Goal: Task Accomplishment & Management: Manage account settings

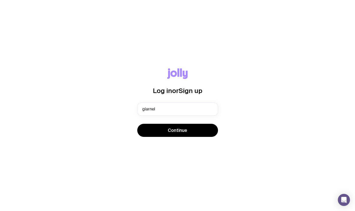
type input "[EMAIL_ADDRESS][DOMAIN_NAME]"
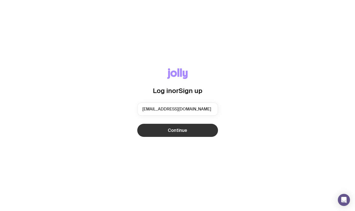
click at [157, 134] on button "Continue" at bounding box center [177, 130] width 81 height 13
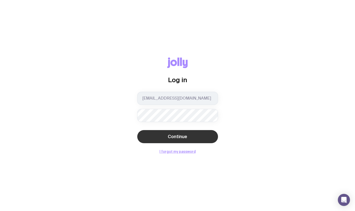
click at [184, 141] on button "Continue" at bounding box center [177, 136] width 81 height 13
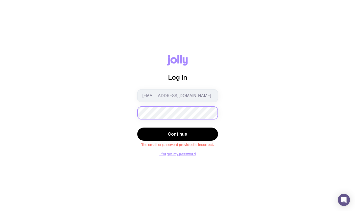
click at [122, 111] on div "Log in giarnel@bastionagency.com Continue The email or password provided is inc…" at bounding box center [177, 105] width 331 height 101
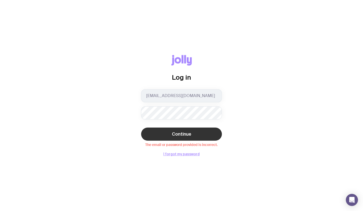
click at [176, 137] on span "Continue" at bounding box center [181, 134] width 19 height 6
click at [194, 152] on button "I forgot my password" at bounding box center [181, 154] width 36 height 4
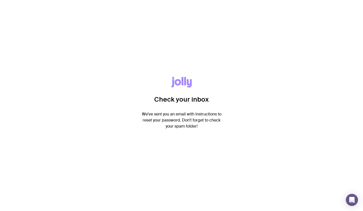
drag, startPoint x: 139, startPoint y: 114, endPoint x: 220, endPoint y: 135, distance: 83.6
click at [220, 135] on div "Check your inbox We’ve sent you an email with instructions to reset your passwo…" at bounding box center [181, 105] width 363 height 211
click at [222, 130] on div "Check your inbox We’ve sent you an email with instructions to reset your passwo…" at bounding box center [181, 105] width 338 height 57
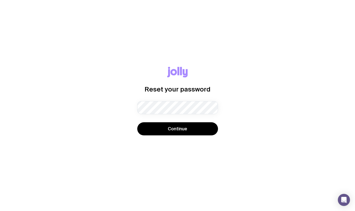
click at [137, 122] on button "Continue" at bounding box center [177, 128] width 81 height 13
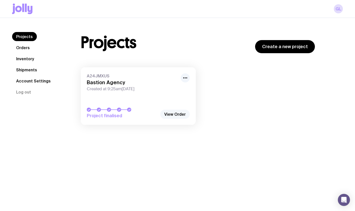
click at [179, 114] on link "View Order" at bounding box center [175, 114] width 30 height 9
